Goal: Task Accomplishment & Management: Complete application form

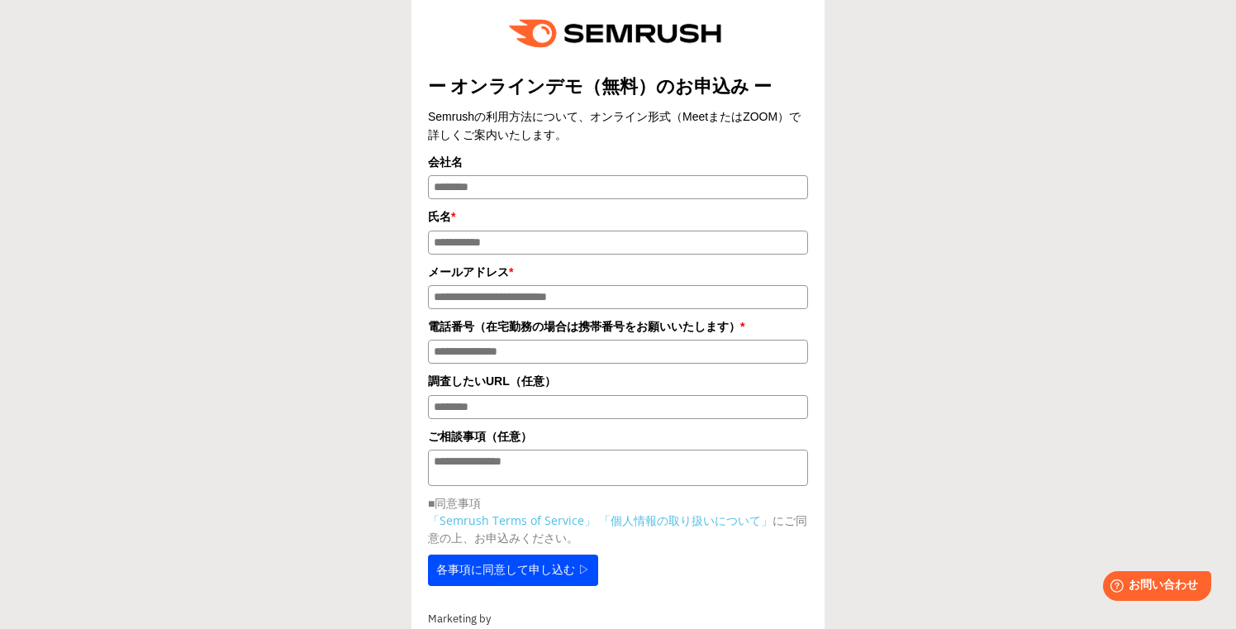
scroll to position [42, 0]
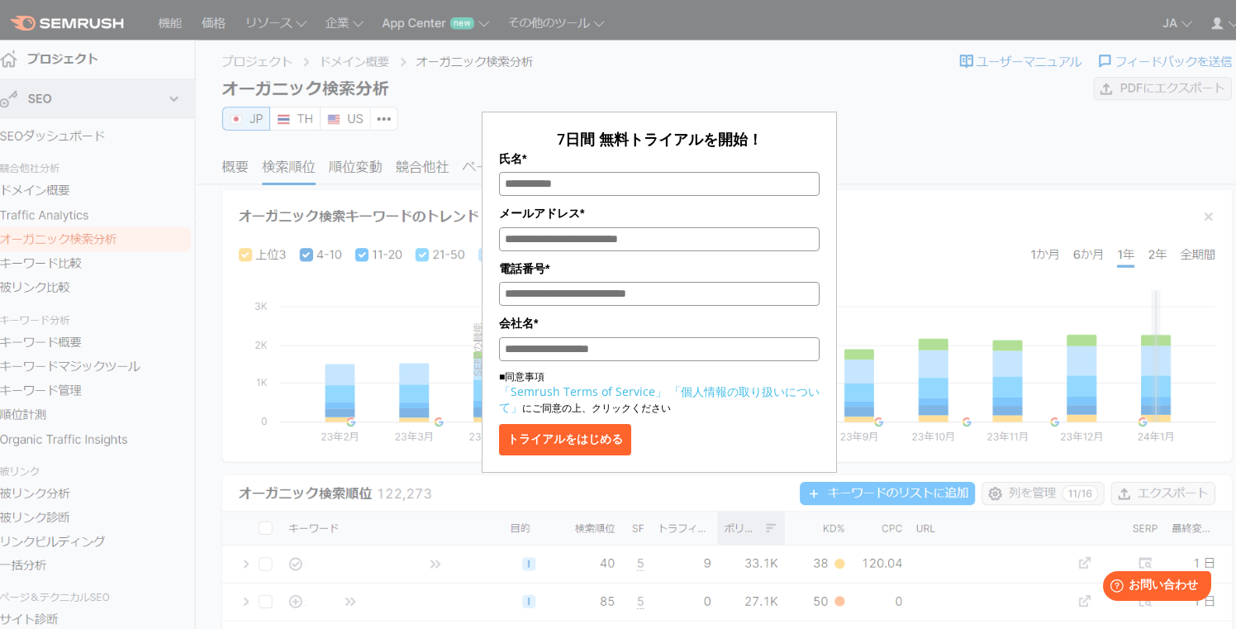
click at [700, 188] on input "氏名*" at bounding box center [659, 184] width 320 height 24
click at [686, 241] on input "メールアドレス*" at bounding box center [659, 239] width 320 height 24
click at [546, 298] on input "電話番号*" at bounding box center [659, 294] width 320 height 24
click at [558, 321] on label "会社名*" at bounding box center [659, 323] width 320 height 18
click at [558, 337] on input "会社名*" at bounding box center [659, 349] width 320 height 24
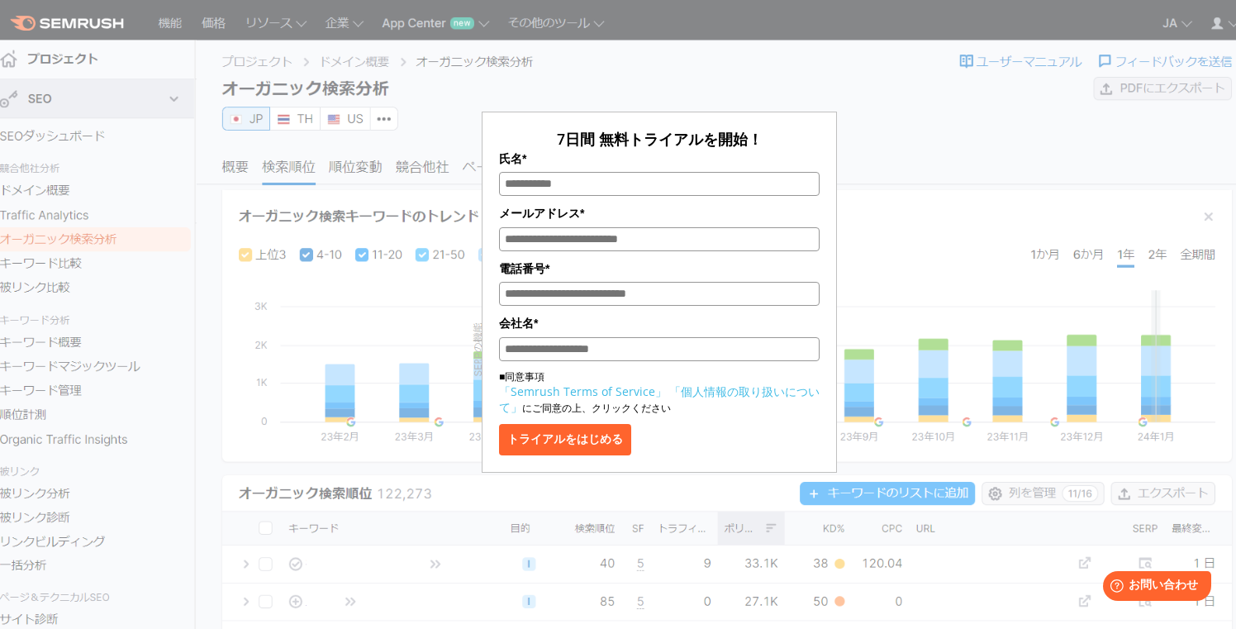
click at [736, 462] on form "7日間 無料トライアルを開始！ 氏名* メールアドレス* 電話番号* 会社名* ■同意事項 「Semrush Terms of Service」 「個人情報の…" at bounding box center [659, 292] width 355 height 361
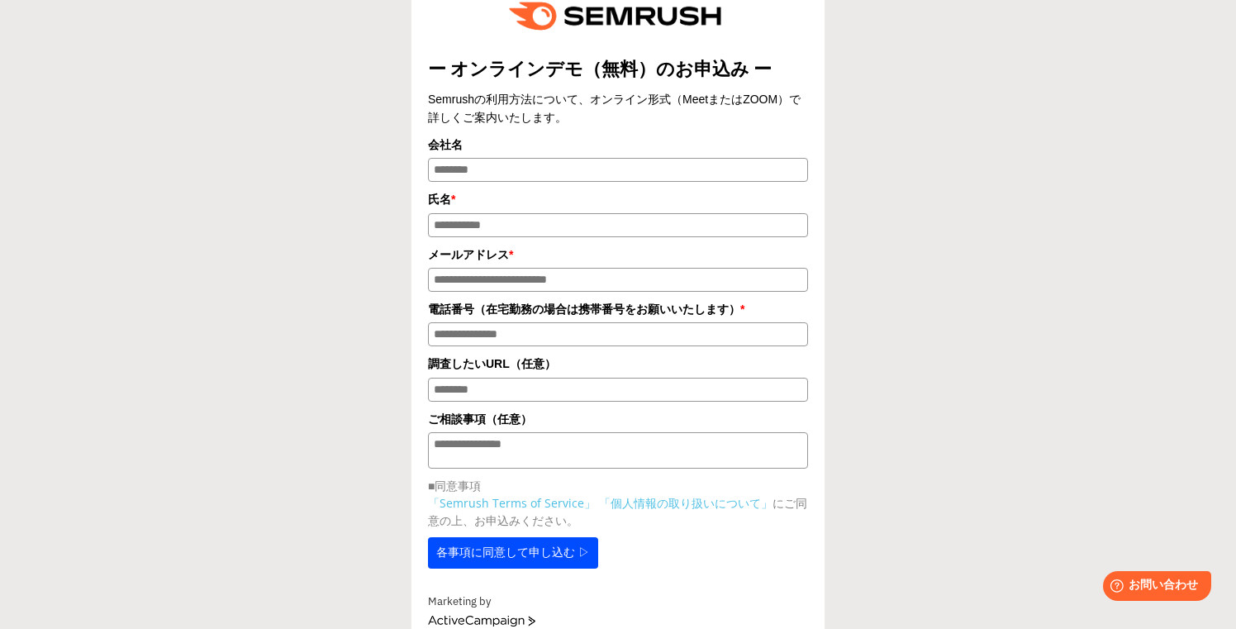
scroll to position [62, 0]
